Goal: Navigation & Orientation: Find specific page/section

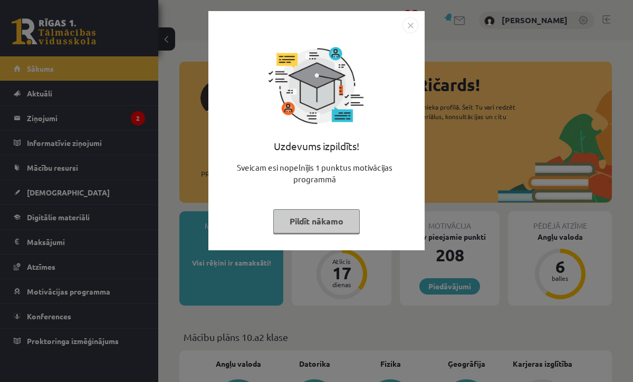
click at [327, 219] on button "Pildīt nākamo" at bounding box center [316, 221] width 86 height 24
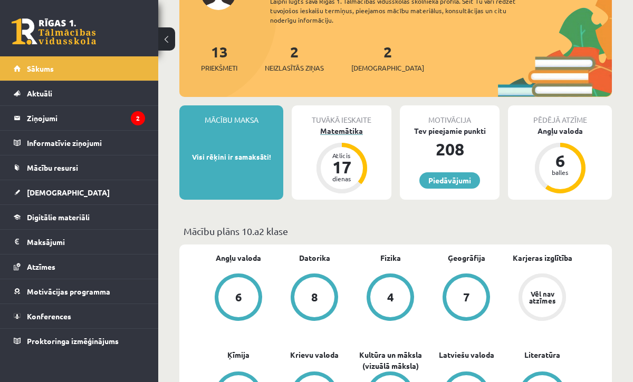
scroll to position [160, 0]
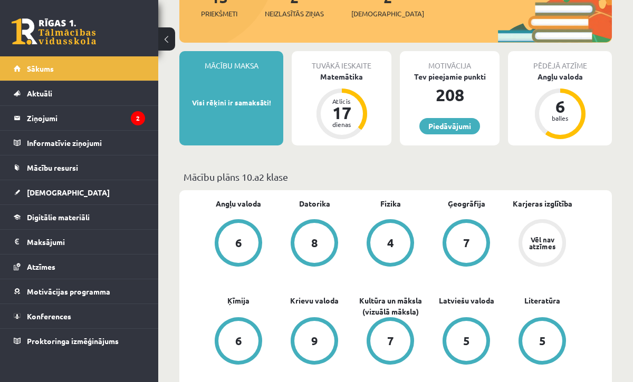
click at [556, 244] on div "Vēl nav atzīmes" at bounding box center [542, 243] width 30 height 14
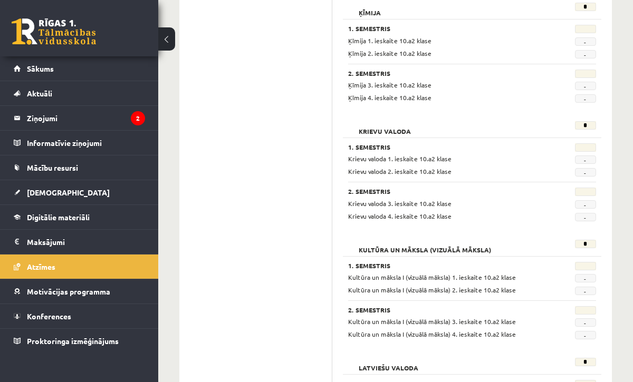
scroll to position [640, 0]
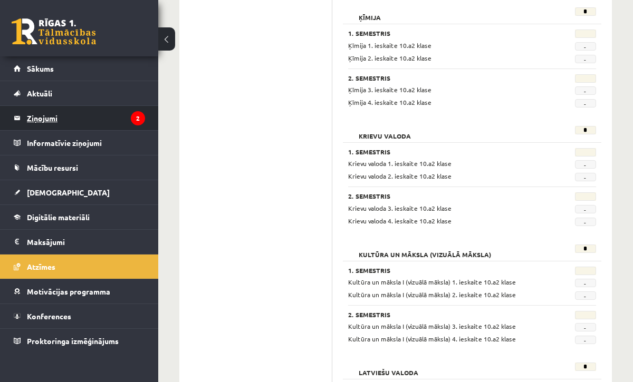
click at [53, 110] on legend "Ziņojumi 2" at bounding box center [86, 118] width 118 height 24
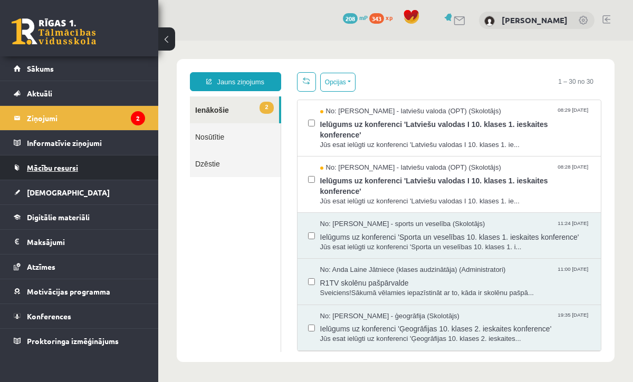
click at [53, 171] on span "Mācību resursi" at bounding box center [52, 167] width 51 height 9
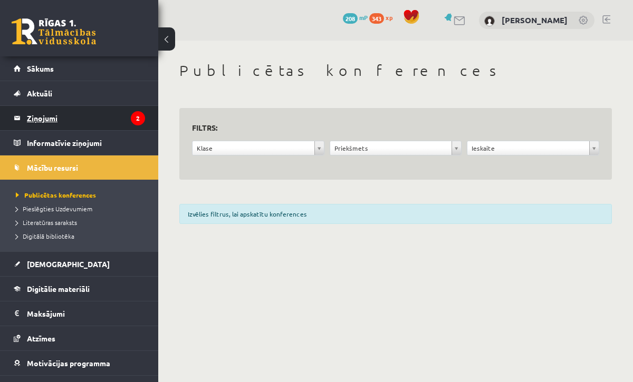
click at [68, 119] on legend "Ziņojumi 2" at bounding box center [86, 118] width 118 height 24
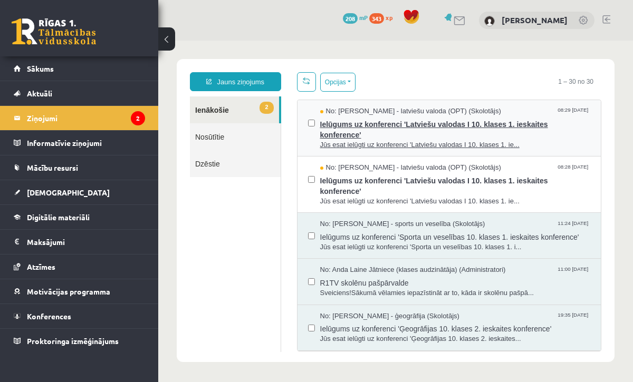
click at [378, 132] on span "Ielūgums uz konferenci 'Latviešu valodas I 10. klases 1. ieskaites konference'" at bounding box center [455, 129] width 271 height 24
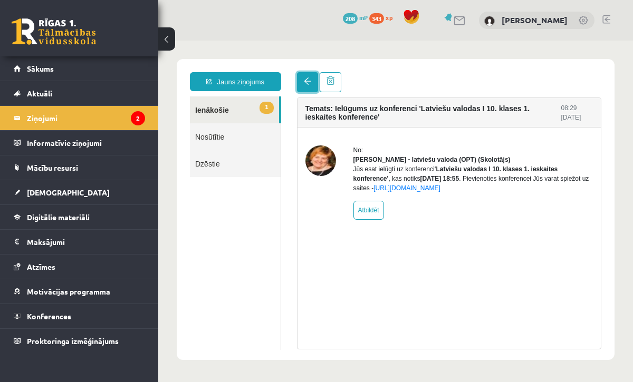
click at [303, 90] on link at bounding box center [307, 82] width 21 height 20
click at [304, 79] on span at bounding box center [307, 81] width 7 height 7
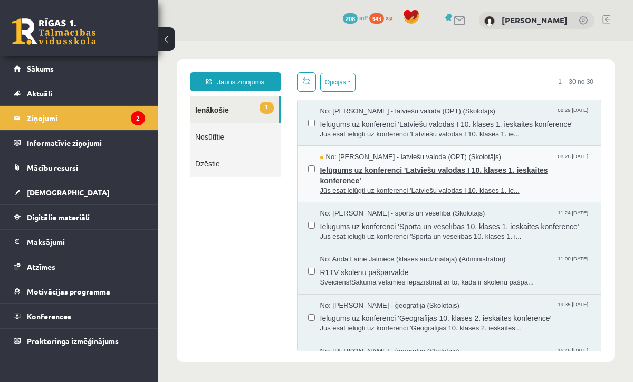
click at [346, 174] on span "Ielūgums uz konferenci 'Latviešu valodas I 10. klases 1. ieskaites konference'" at bounding box center [455, 174] width 271 height 24
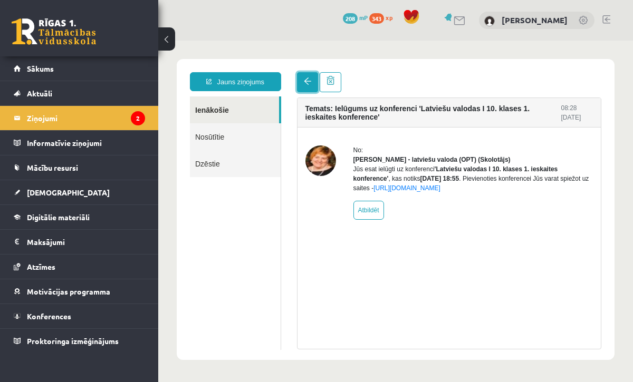
click at [309, 88] on link at bounding box center [307, 82] width 21 height 20
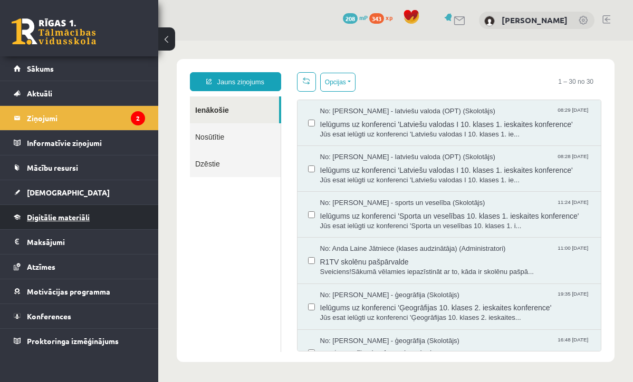
click at [75, 216] on span "Digitālie materiāli" at bounding box center [58, 217] width 63 height 9
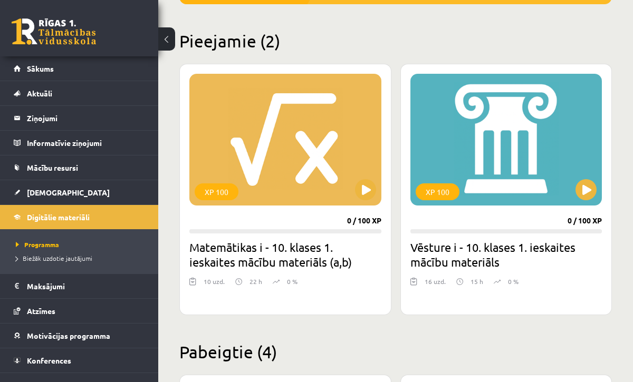
scroll to position [254, 0]
